Goal: Task Accomplishment & Management: Contribute content

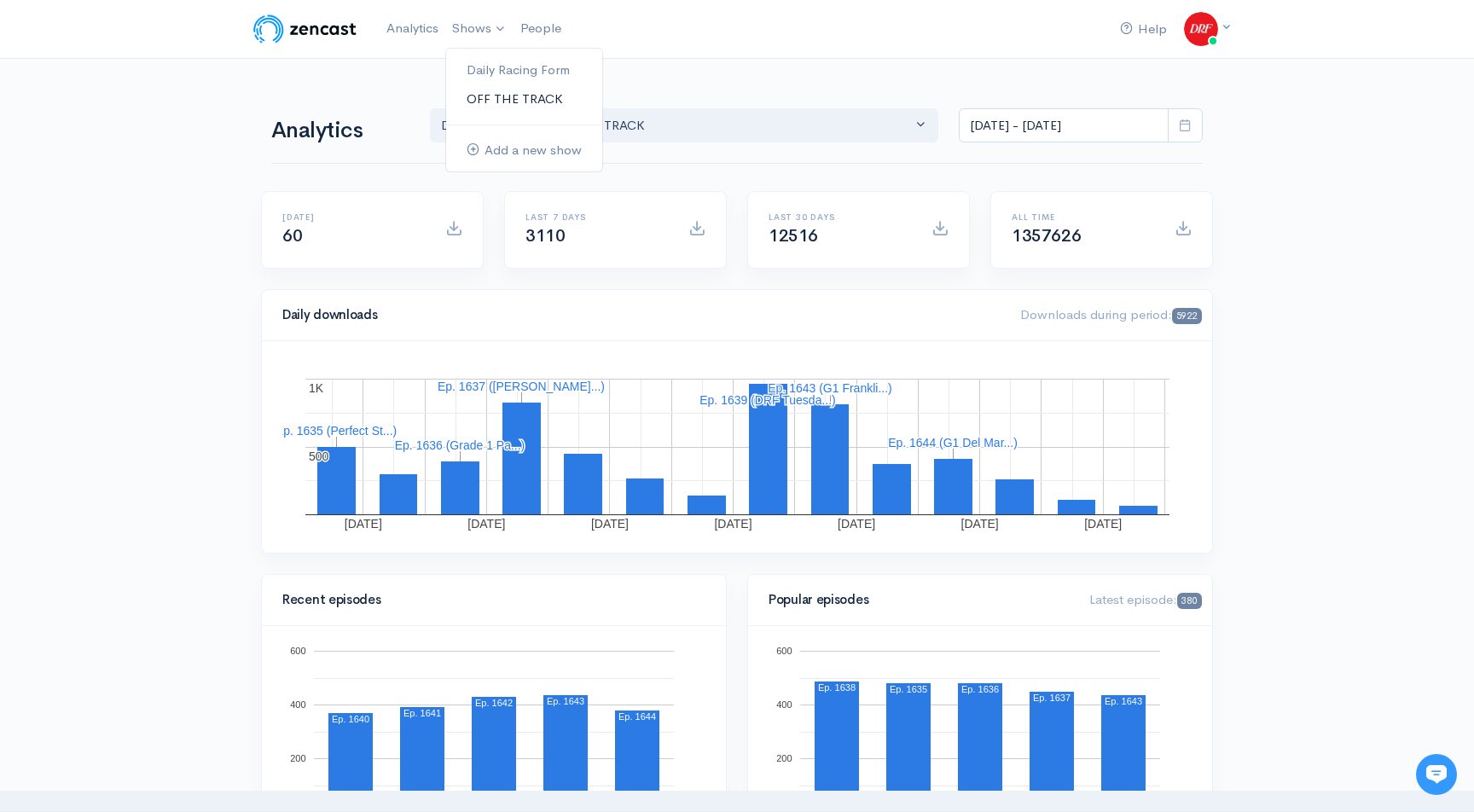
click at [498, 104] on link "OFF THE TRACK" at bounding box center [523, 99] width 156 height 30
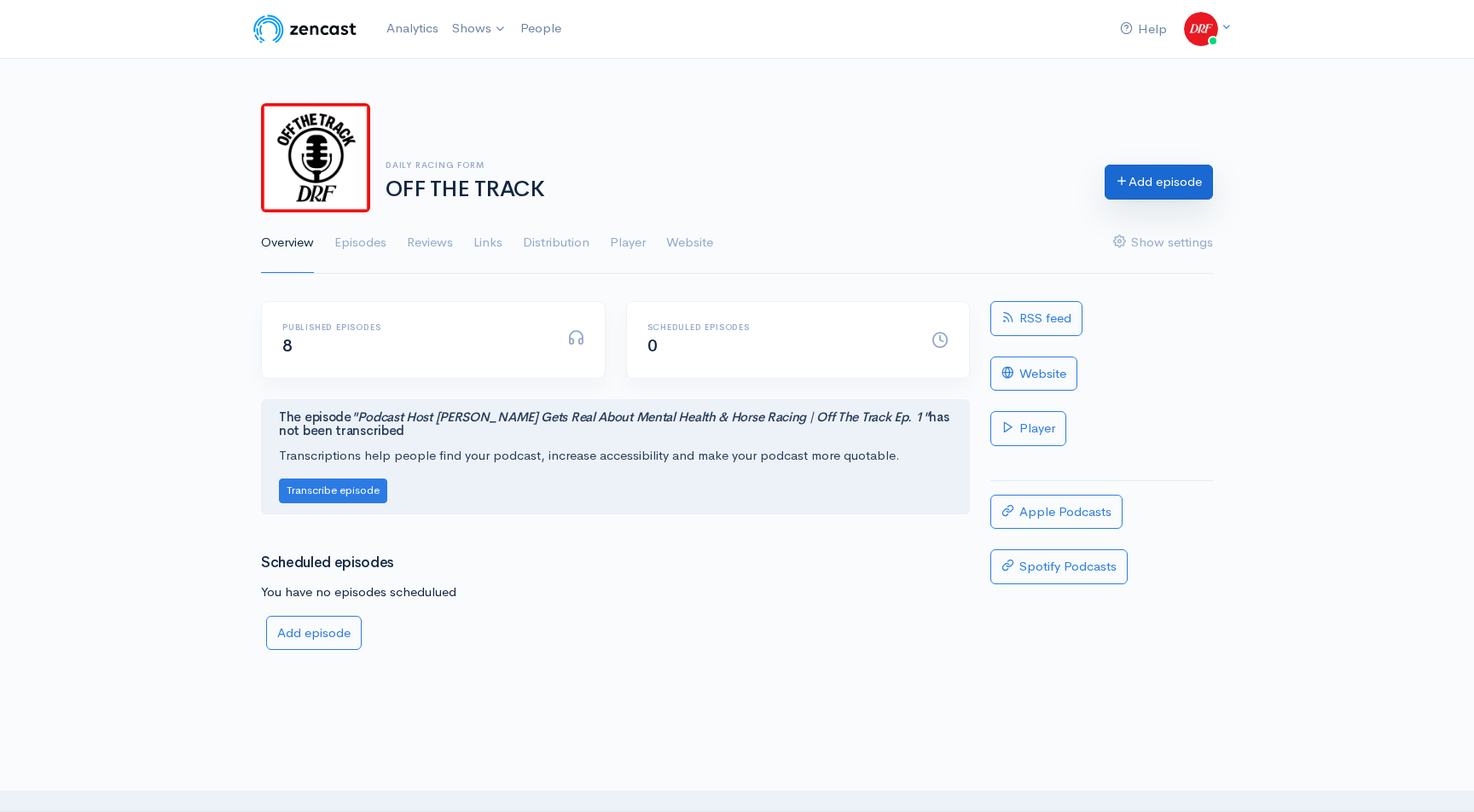
click at [1120, 168] on link "Add episode" at bounding box center [1158, 182] width 108 height 35
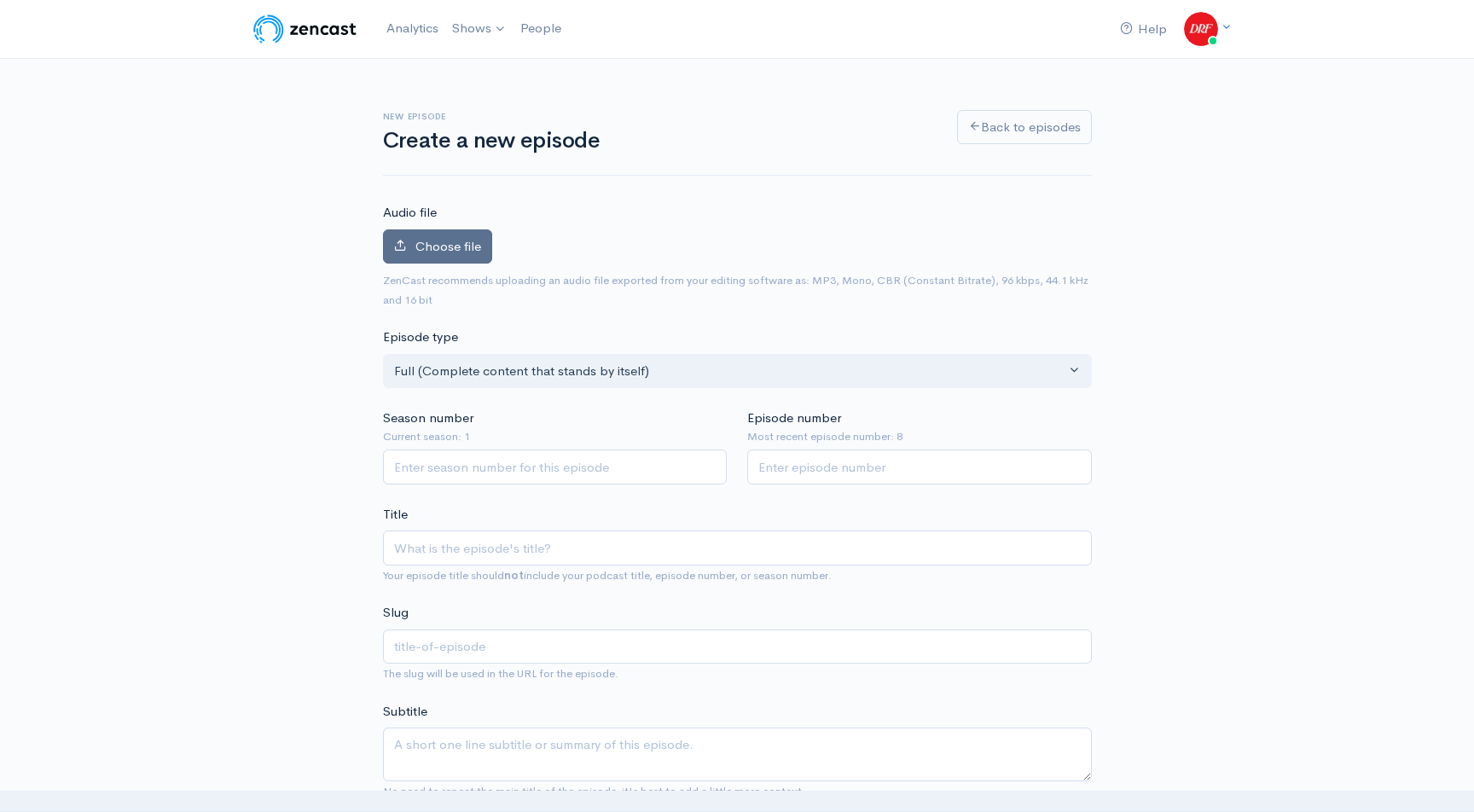
click at [411, 245] on label "Choose file" at bounding box center [437, 247] width 109 height 35
click at [0, 0] on input "Choose file" at bounding box center [0, 0] width 0 height 0
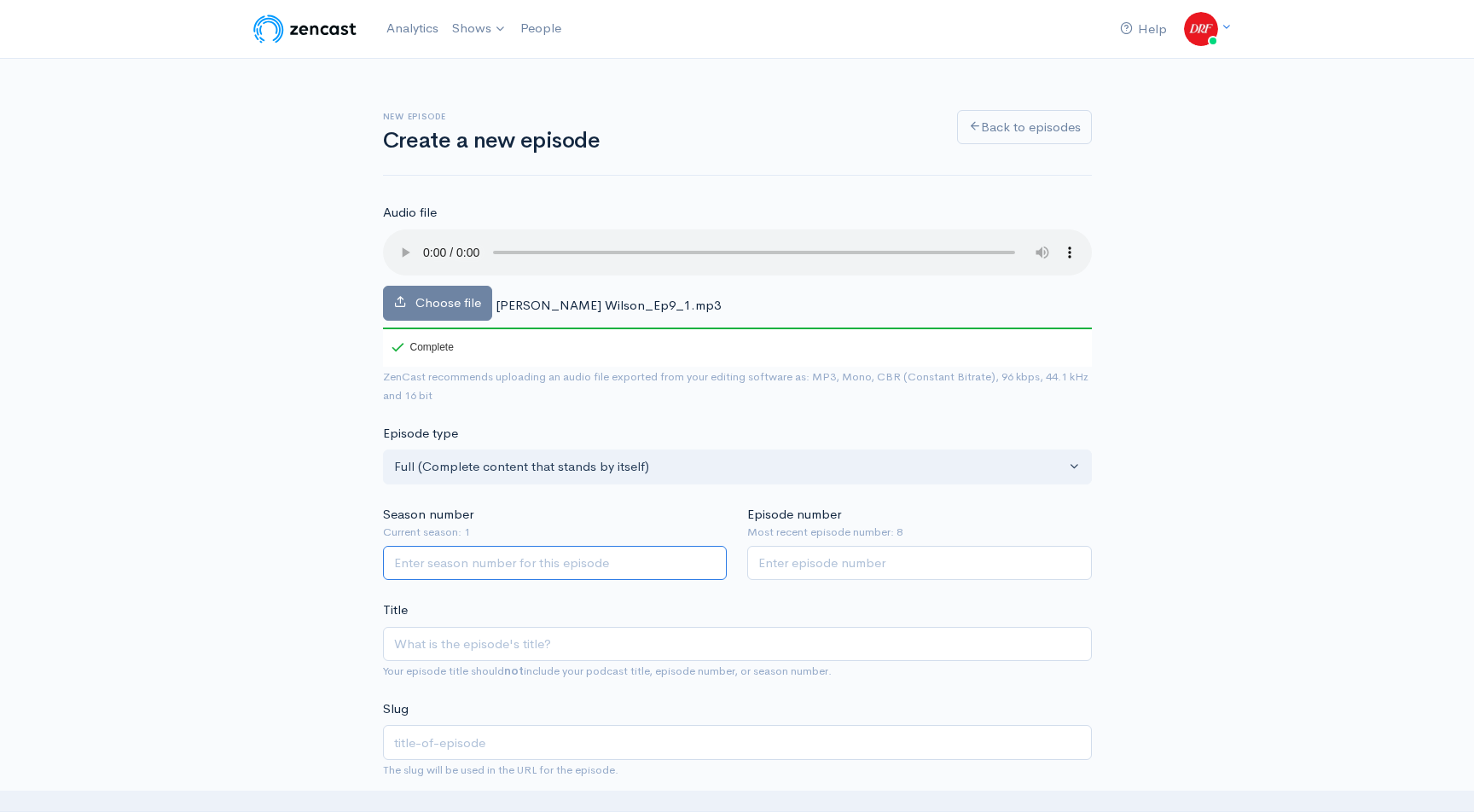
click at [599, 560] on input "Season number" at bounding box center [555, 563] width 345 height 35
type input "1"
click at [856, 560] on input "Episode number" at bounding box center [919, 563] width 345 height 35
type input "9"
click at [807, 651] on input "Title" at bounding box center [737, 645] width 709 height 35
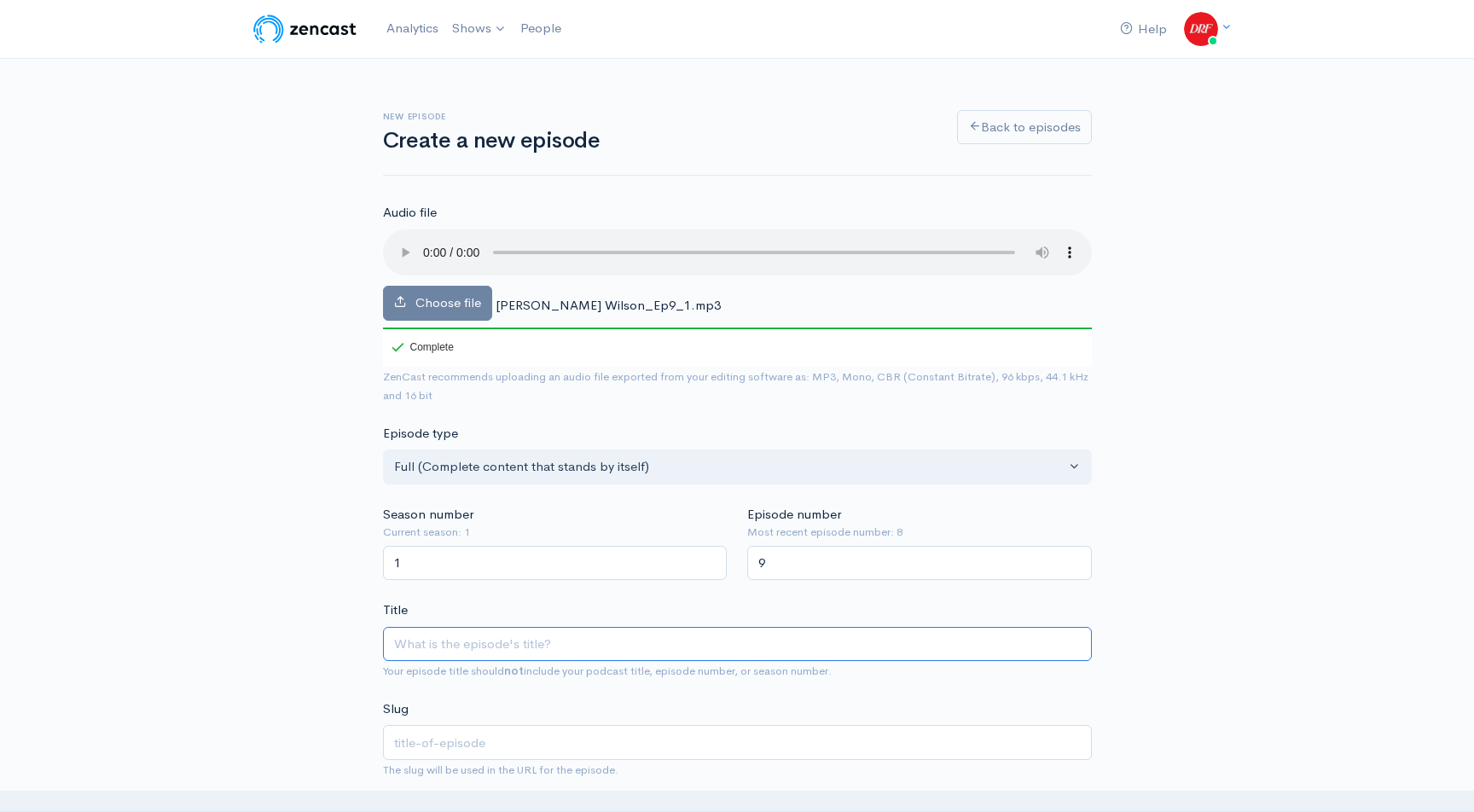
paste input "Inside the Mind of a Champion: [PERSON_NAME] on Off the Track"
type input "Inside the Mind of a Champion: [PERSON_NAME] on Off the Track"
type input "inside-the-mind-of-a-champion-[PERSON_NAME]-on-off-the-track"
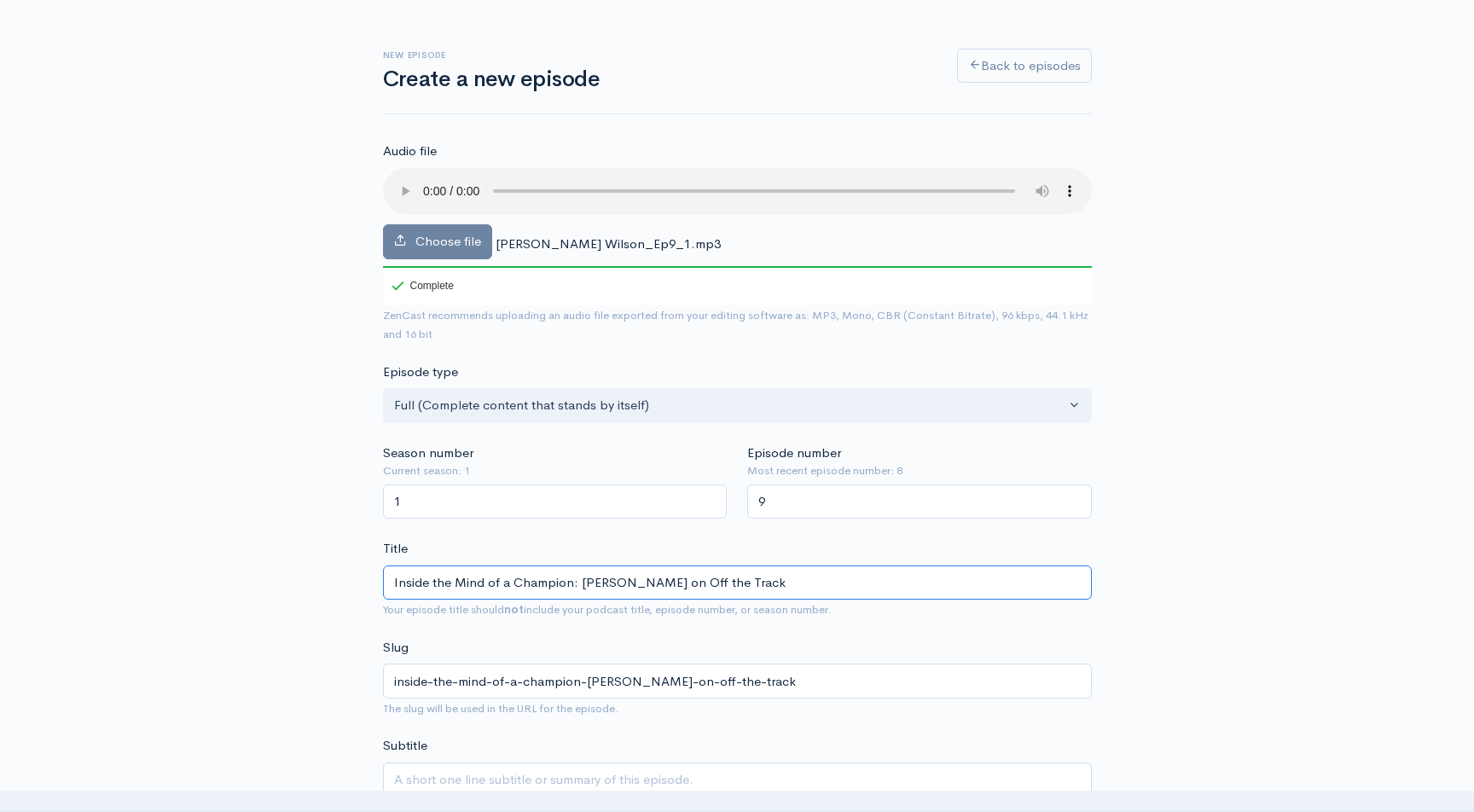
scroll to position [89, 0]
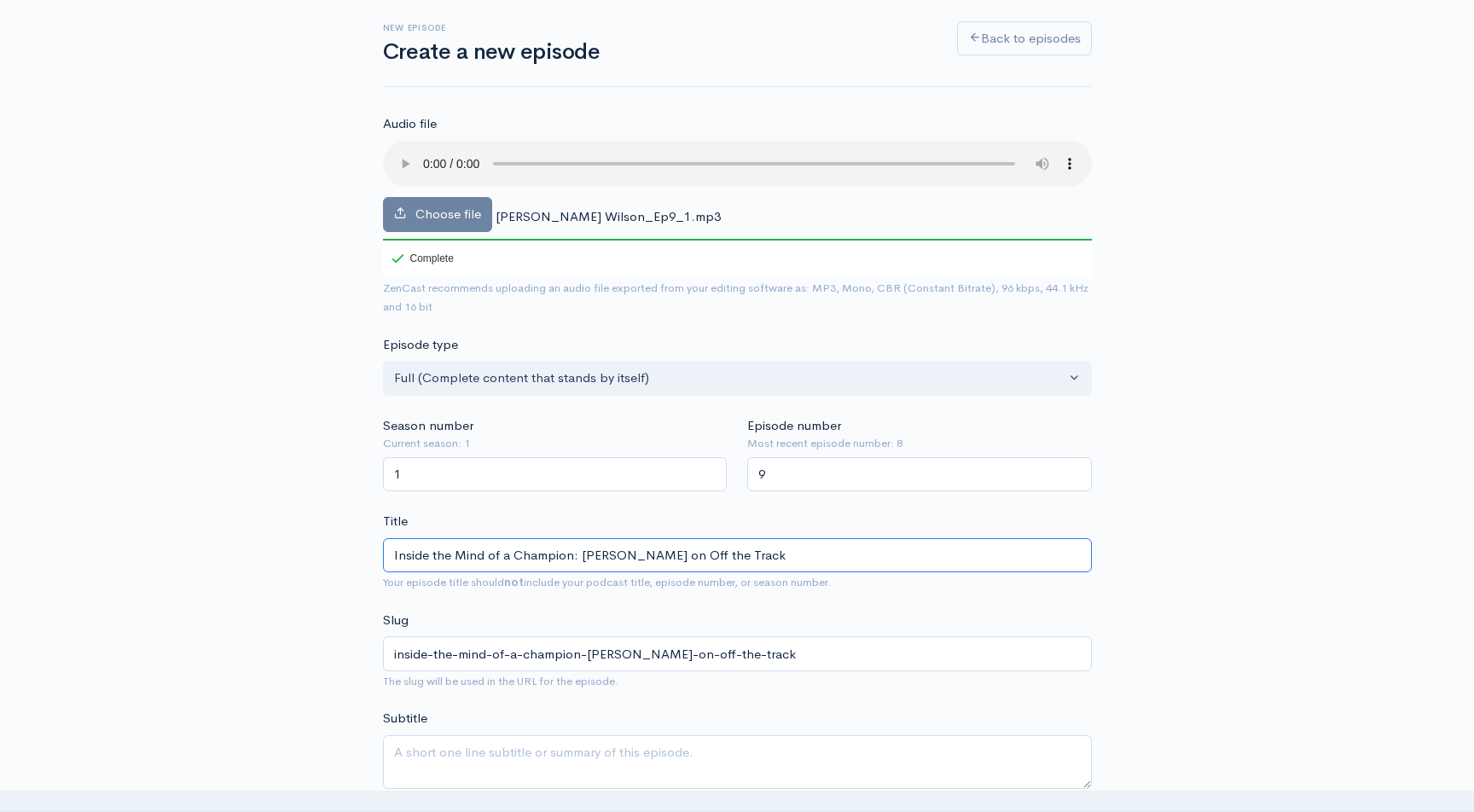
type input "Inside the Mind of a Champion: [PERSON_NAME] on Off the Track"
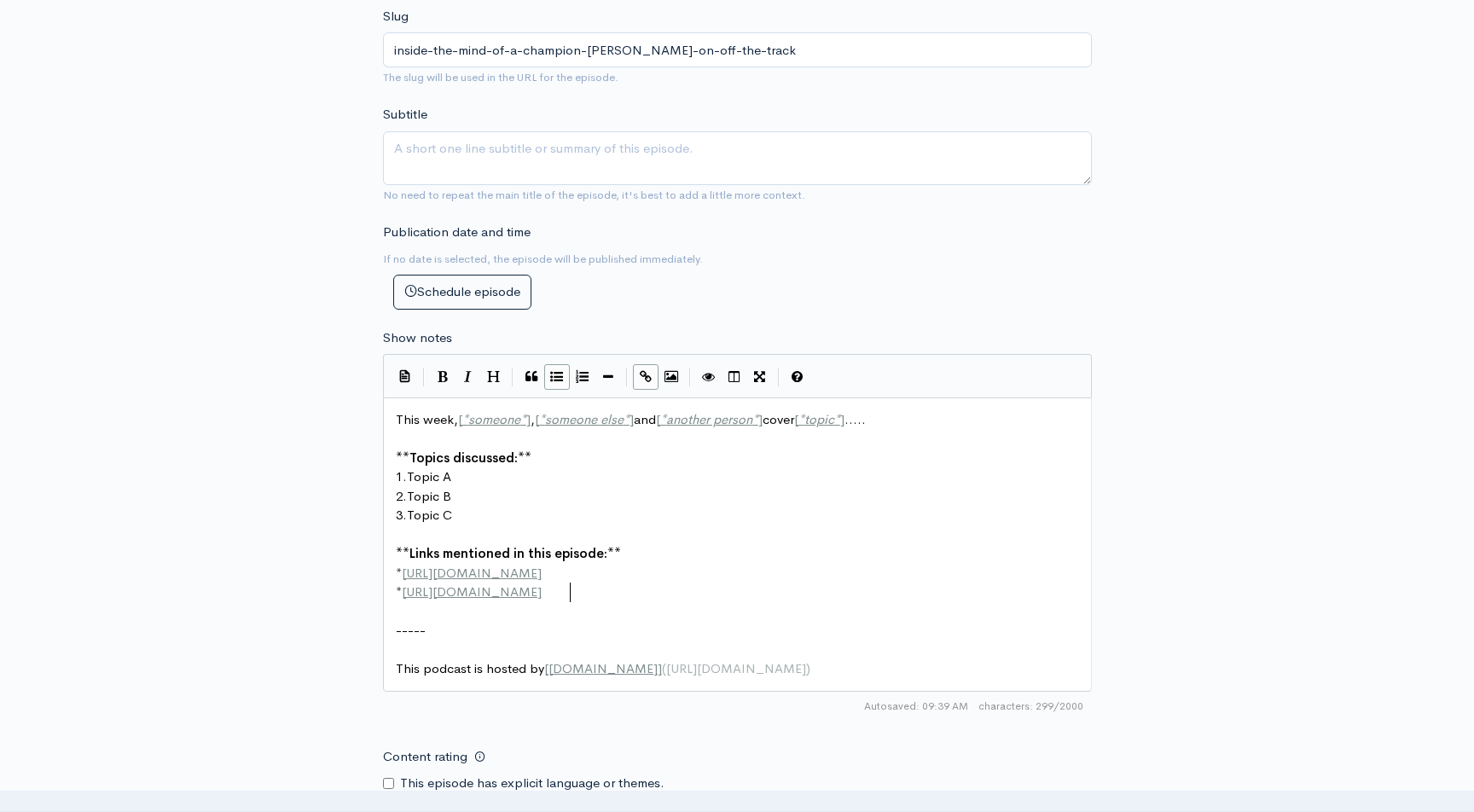
scroll to position [6, 0]
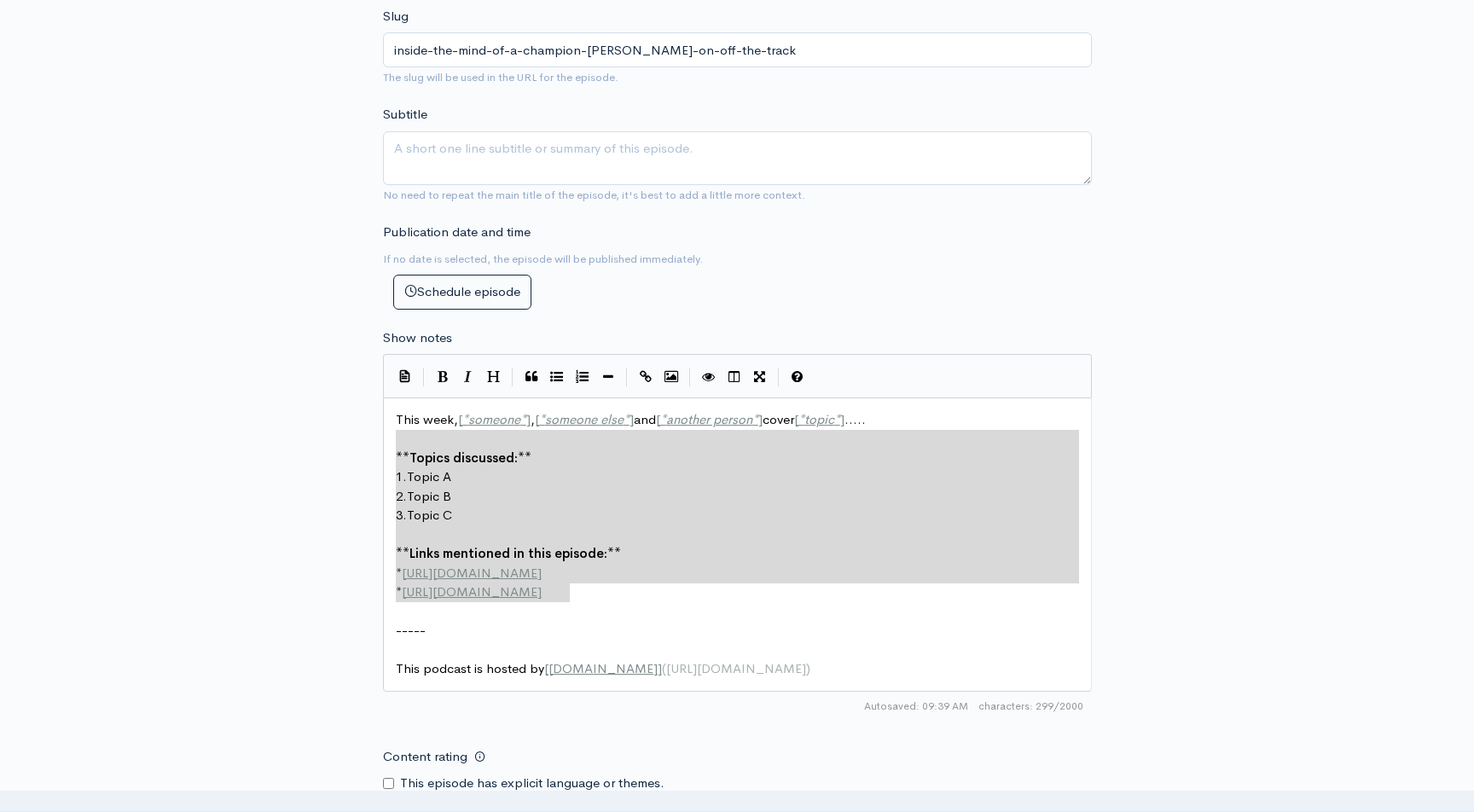
type textarea "This week, [*someone*], [*someone else*] and [*another person*] cover [*topic*]…"
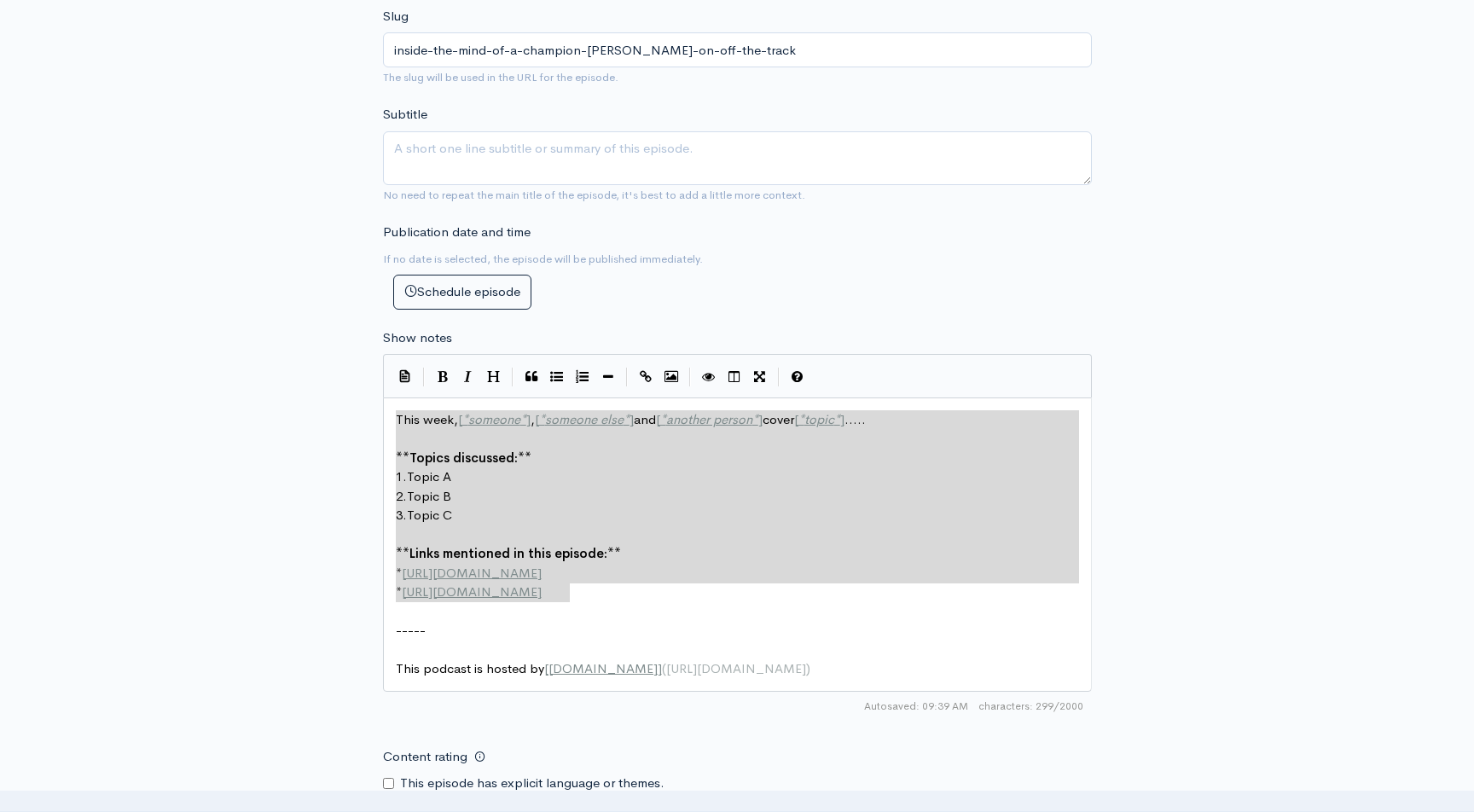
drag, startPoint x: 624, startPoint y: 600, endPoint x: 354, endPoint y: 419, distance: 325.1
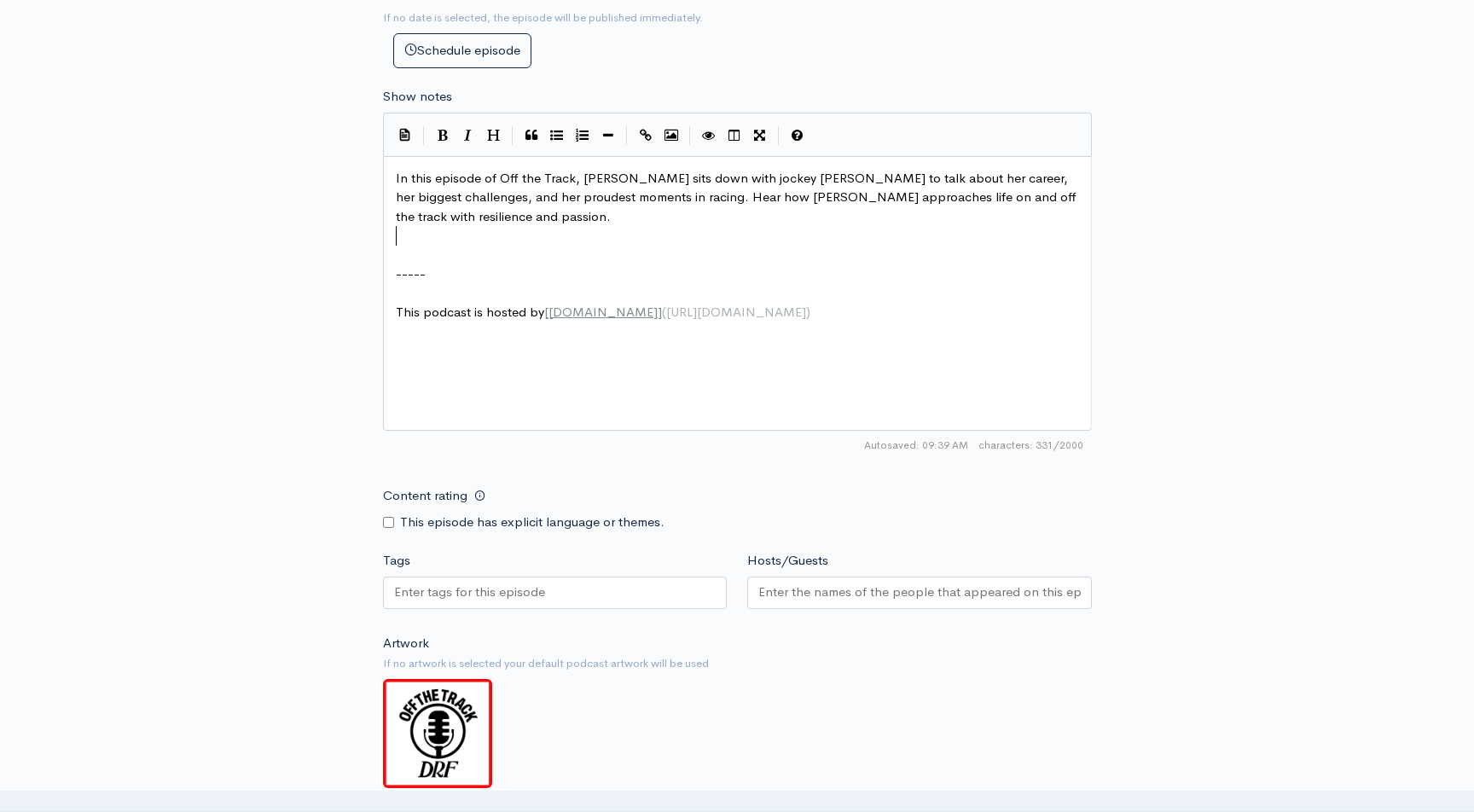
scroll to position [1054, 0]
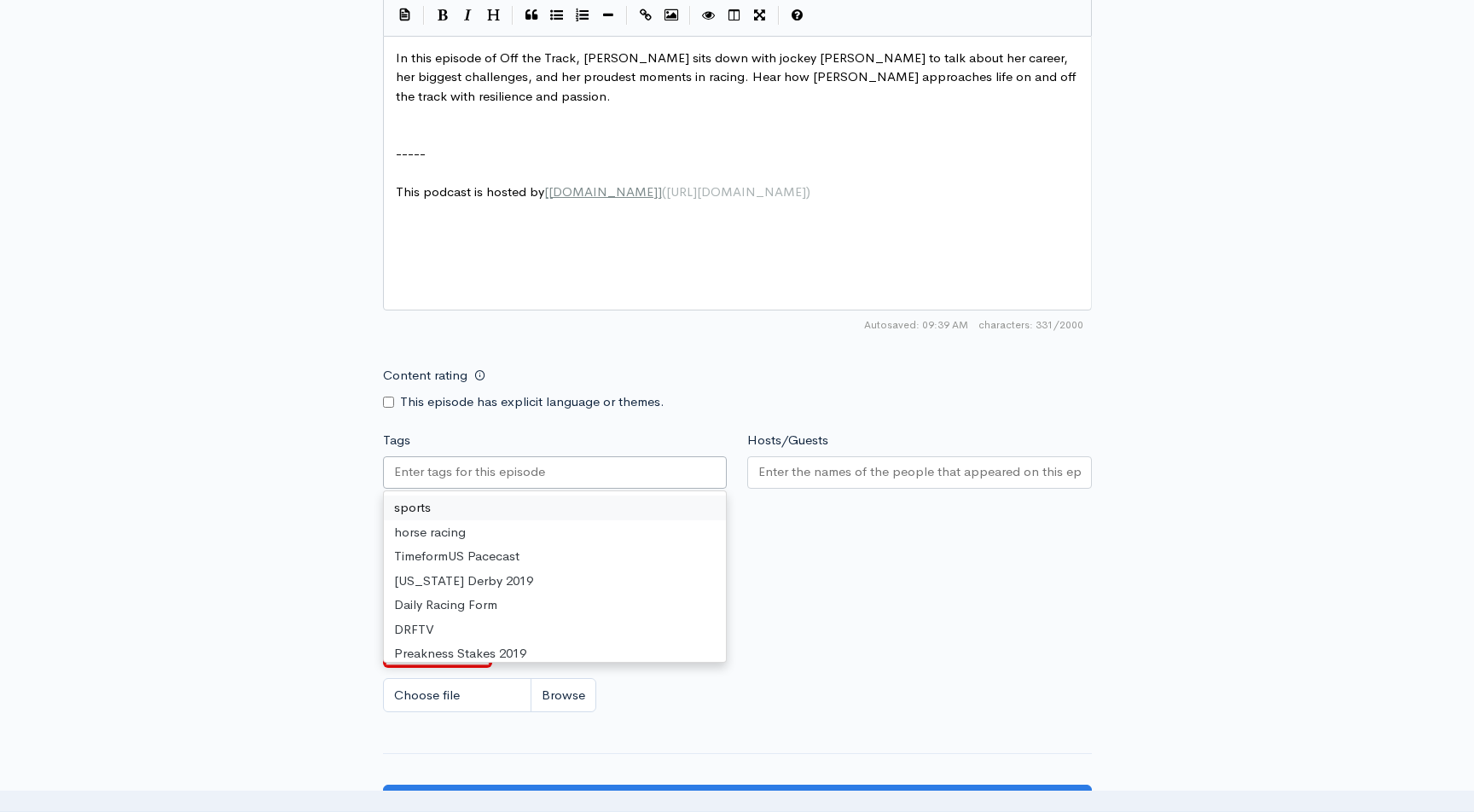
click at [540, 481] on div at bounding box center [555, 472] width 345 height 32
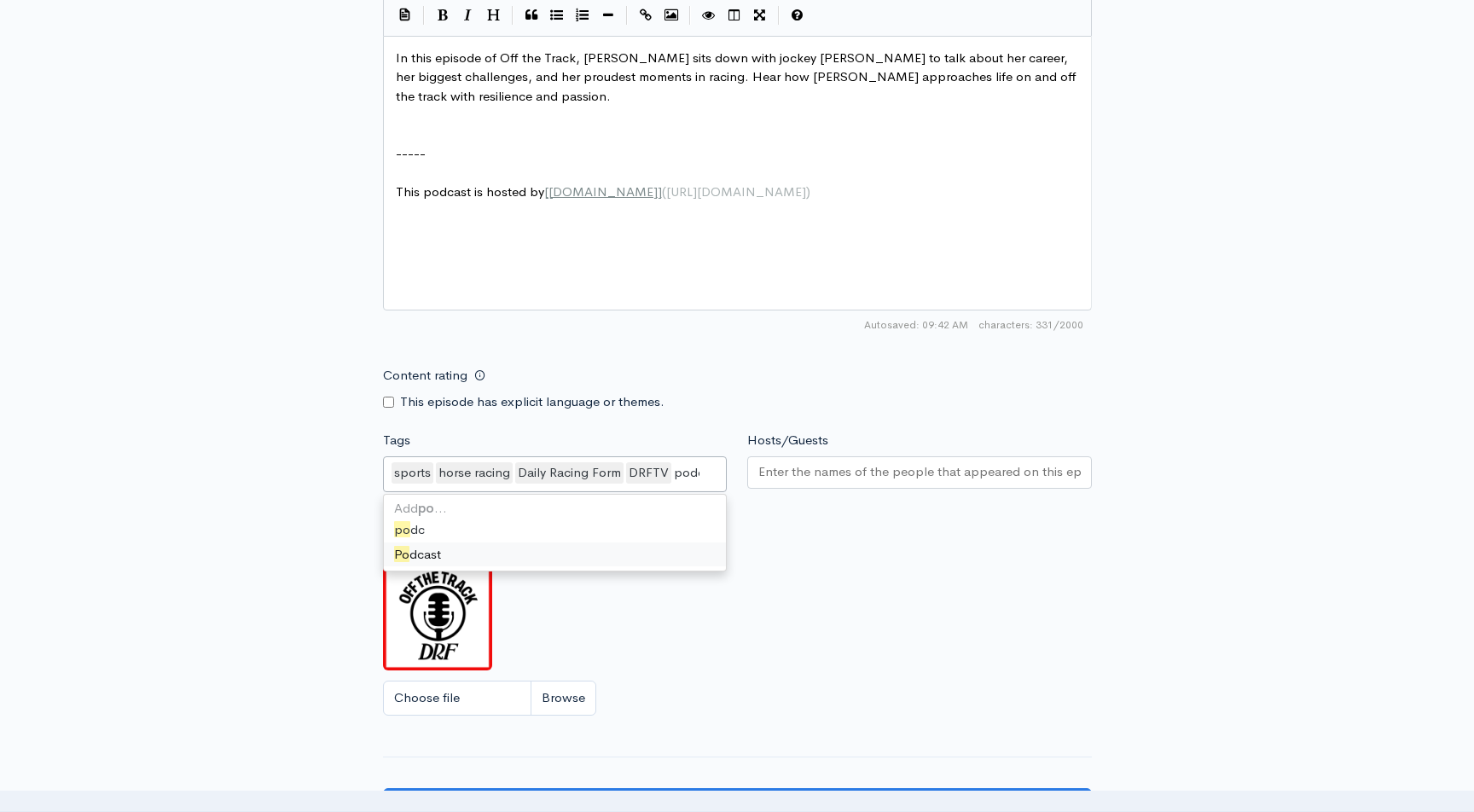
type input "podca"
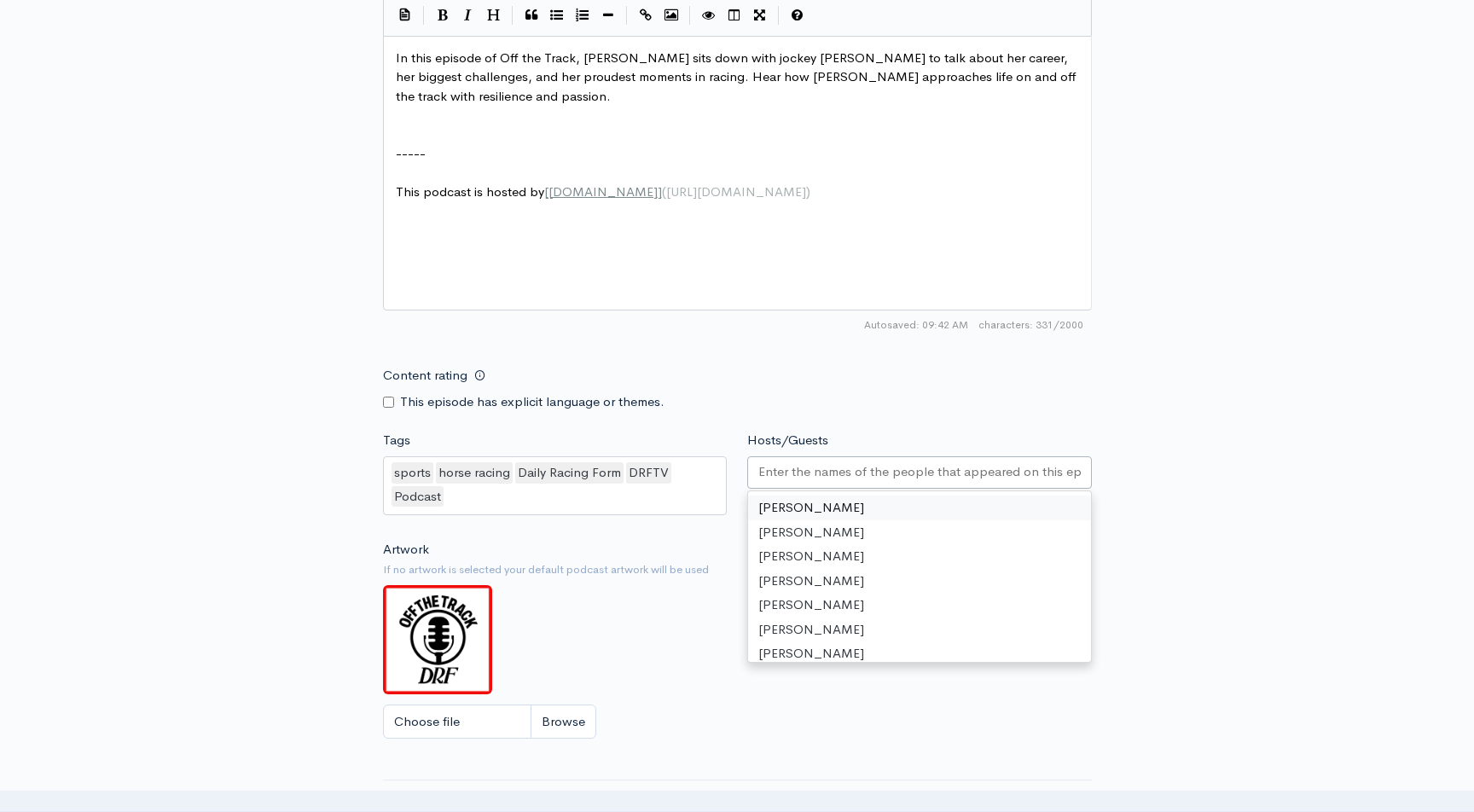
click at [843, 477] on input "Hosts/Guests" at bounding box center [919, 472] width 323 height 19
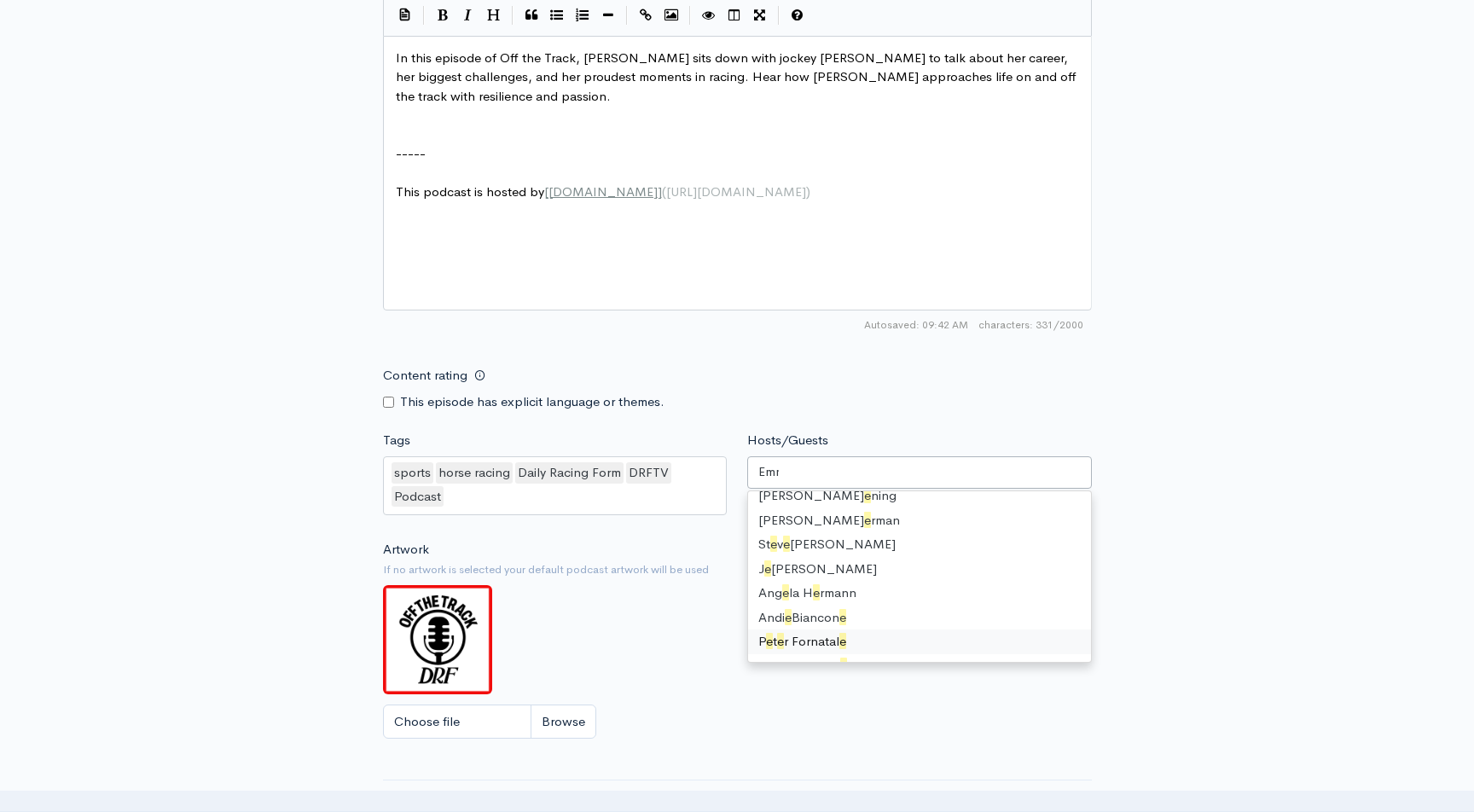
scroll to position [0, 0]
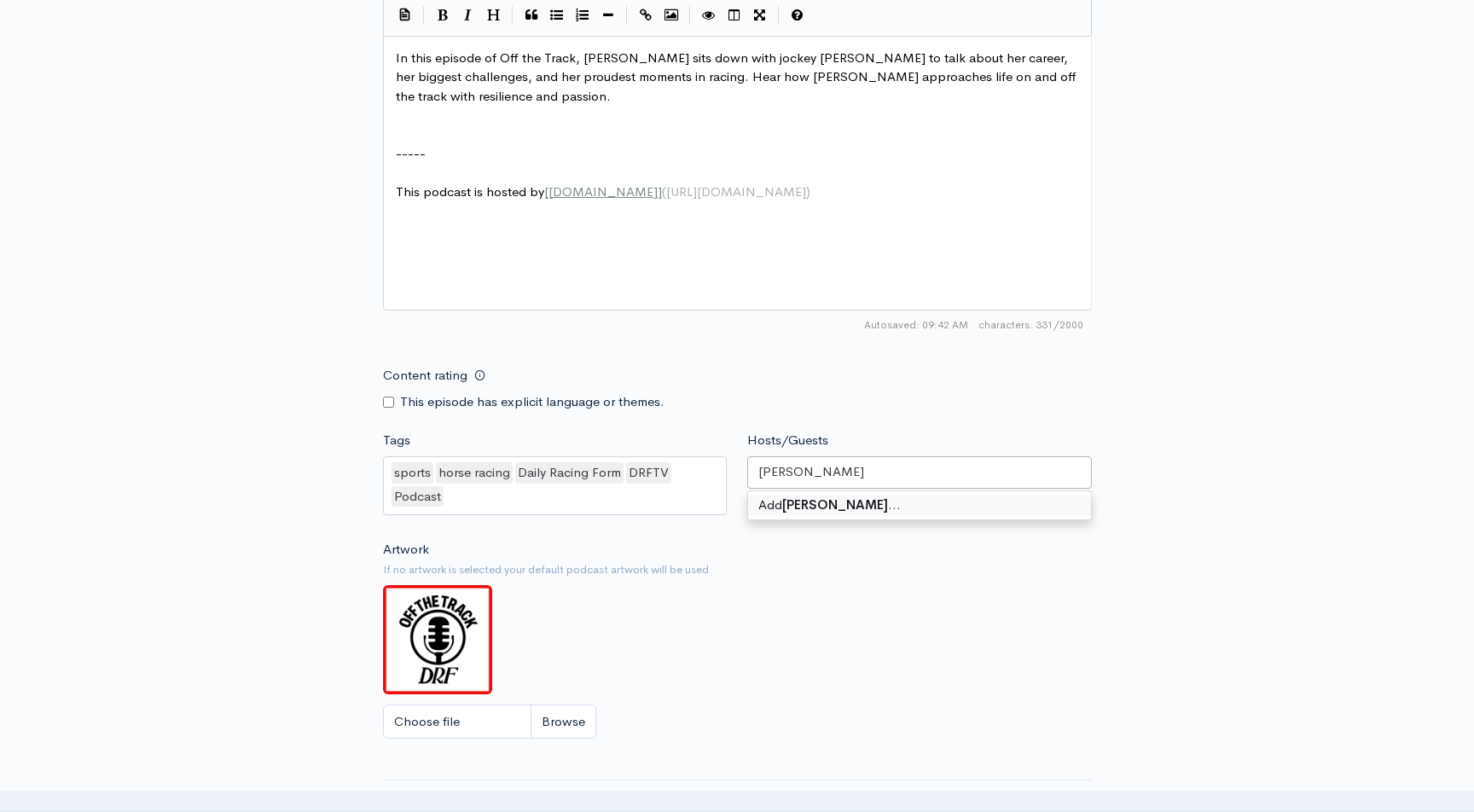
type input "[PERSON_NAME]"
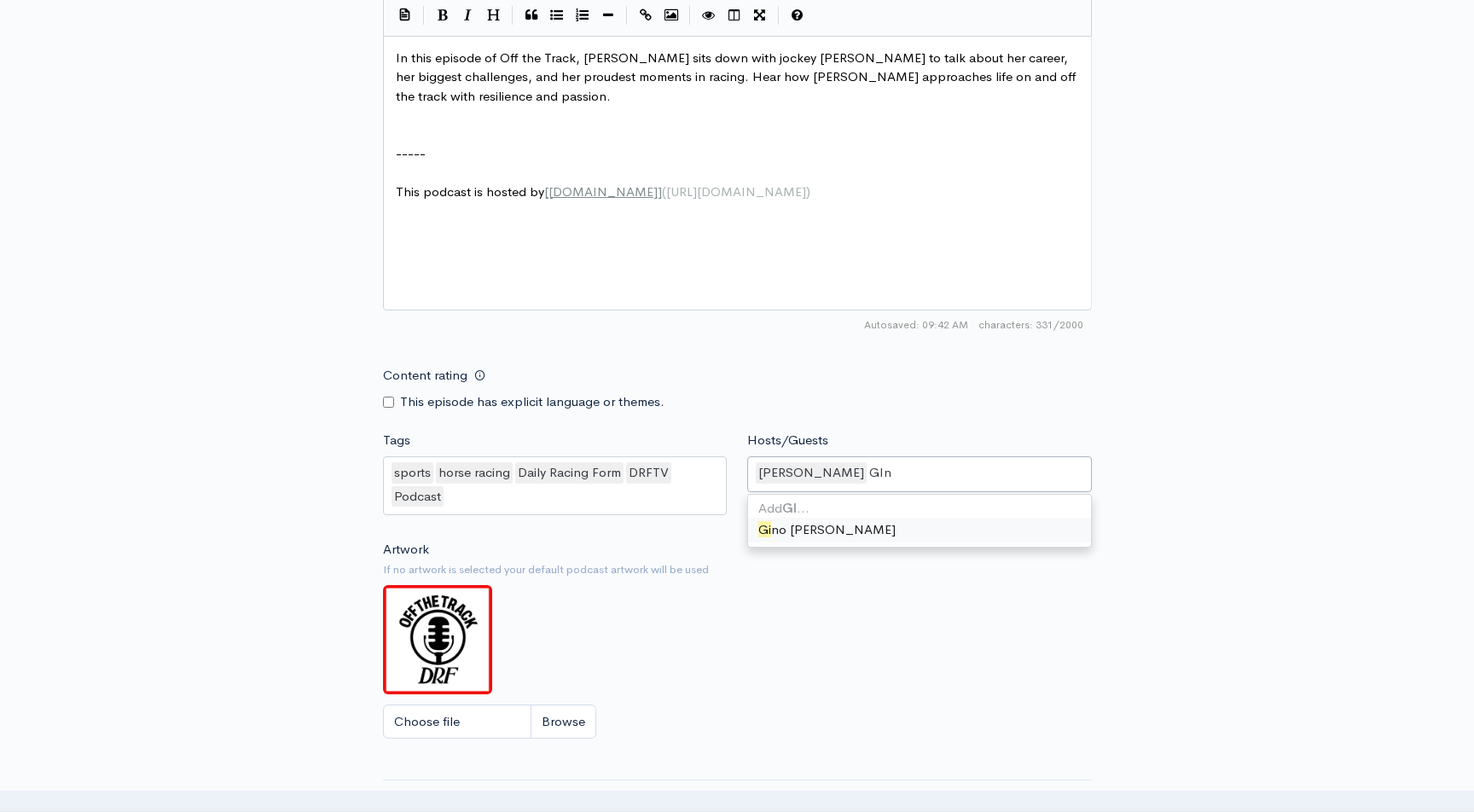
type input "[PERSON_NAME]"
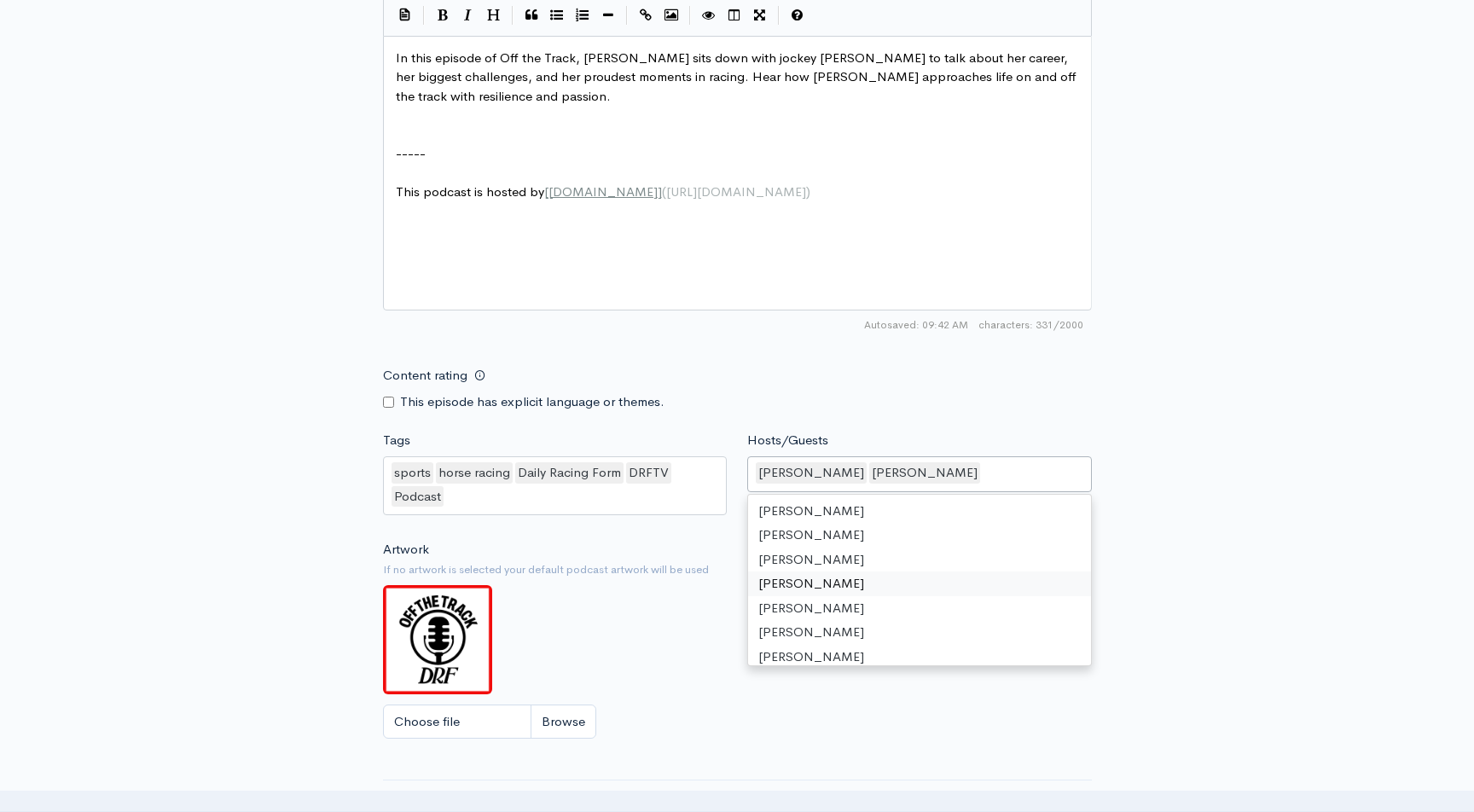
click at [659, 608] on div "Artwork If no artwork is selected your default podcast artwork will be used Cho…" at bounding box center [737, 645] width 709 height 210
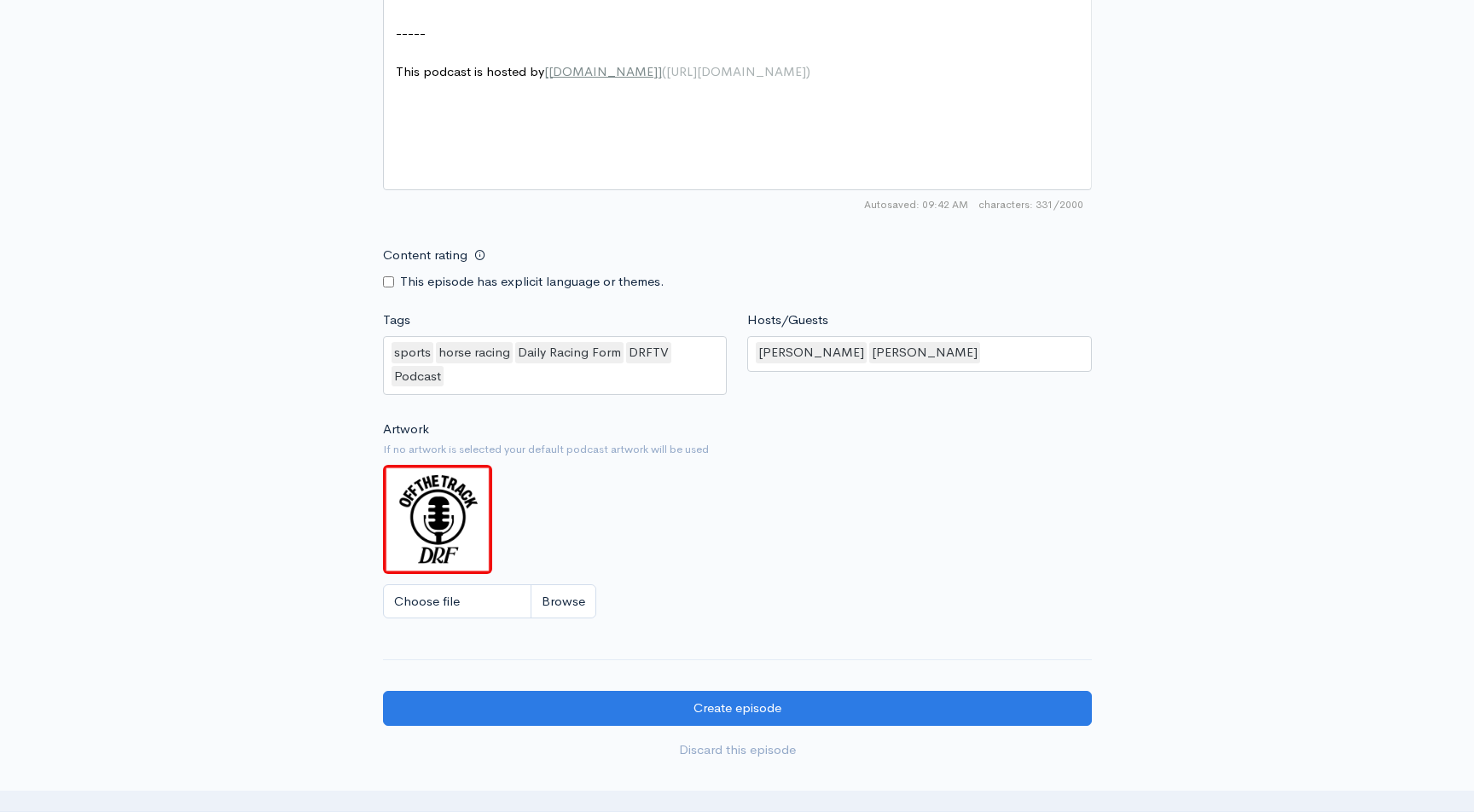
scroll to position [1371, 0]
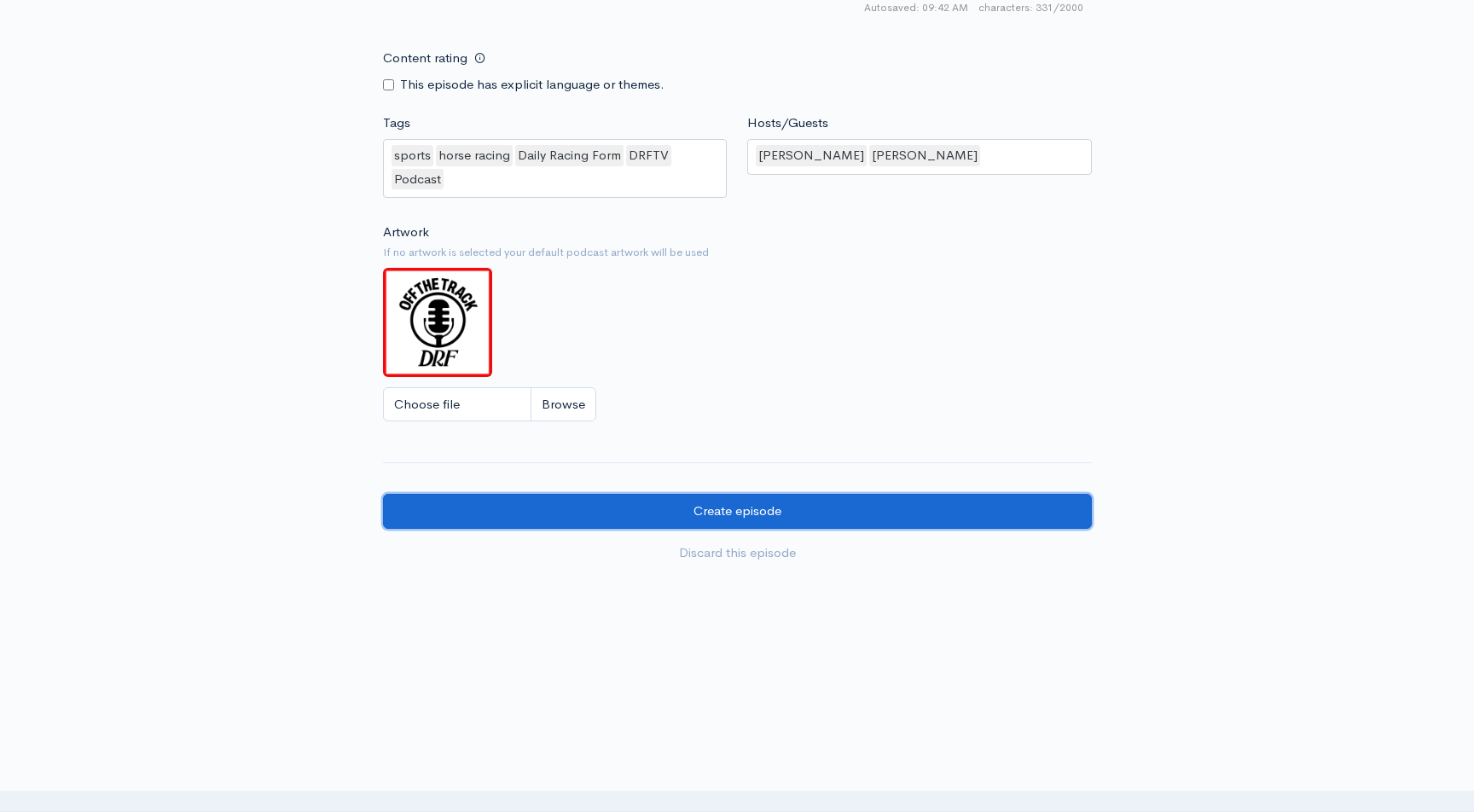
click at [758, 500] on input "Create episode" at bounding box center [737, 511] width 709 height 35
